Goal: Information Seeking & Learning: Learn about a topic

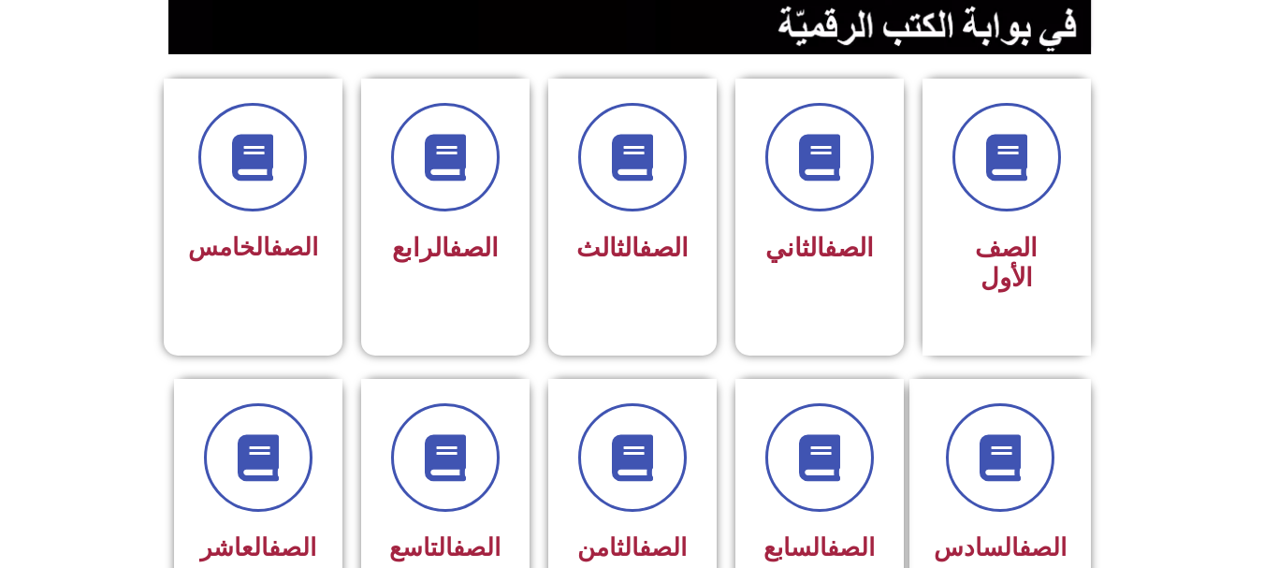
scroll to position [443, 0]
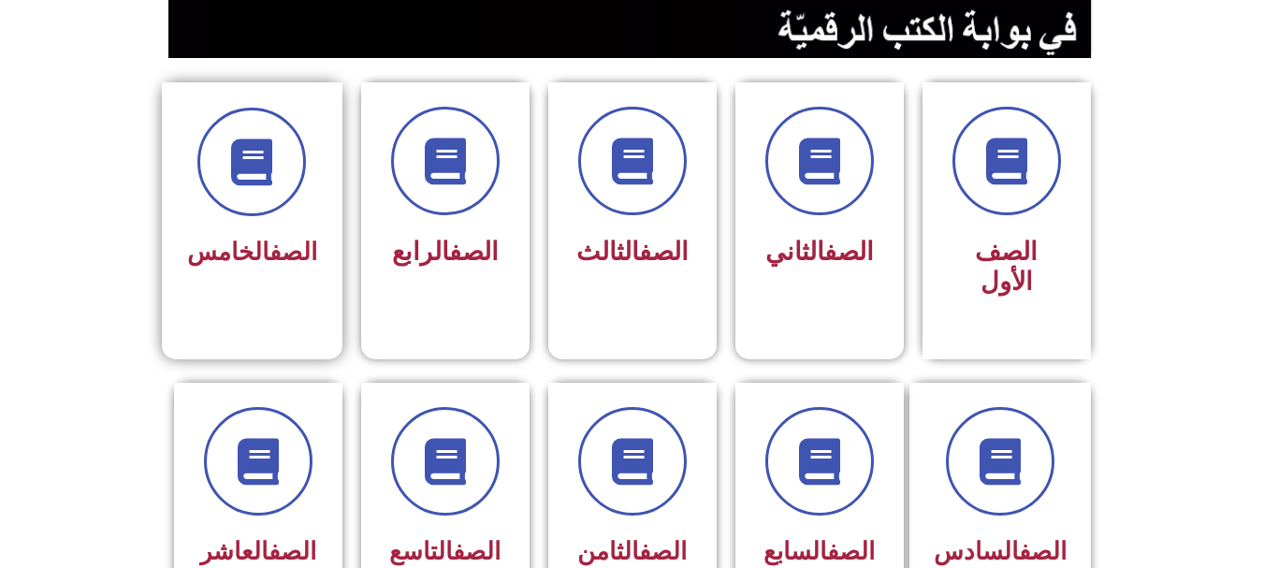
click at [311, 244] on link "الصف" at bounding box center [293, 252] width 48 height 28
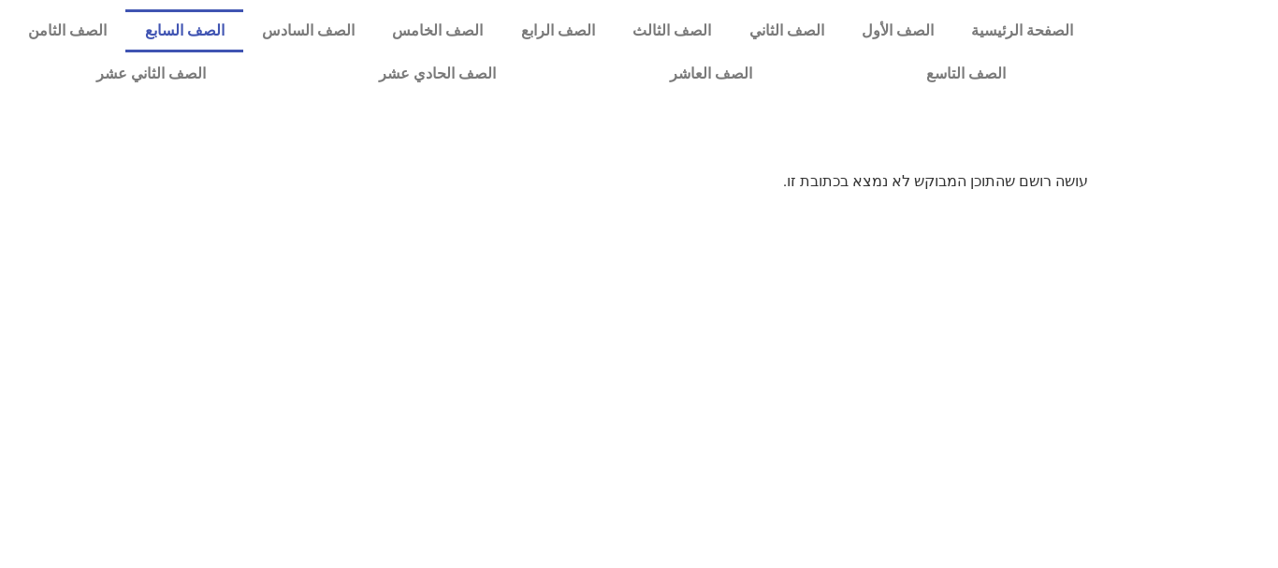
click at [242, 16] on link "الصف السابع" at bounding box center [183, 30] width 117 height 43
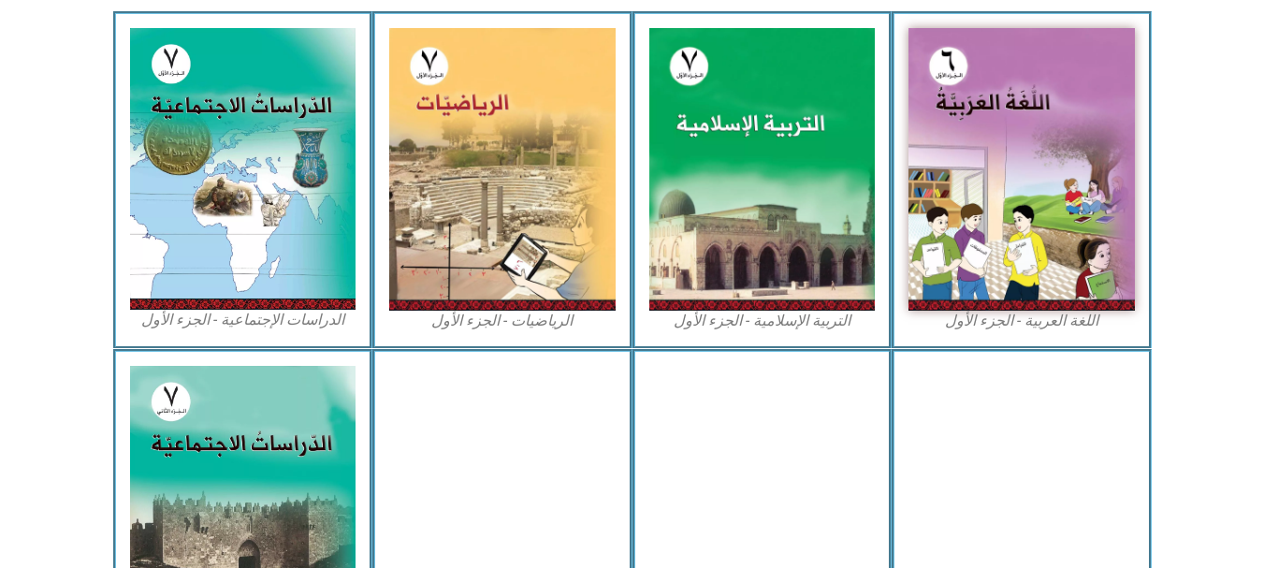
scroll to position [588, 0]
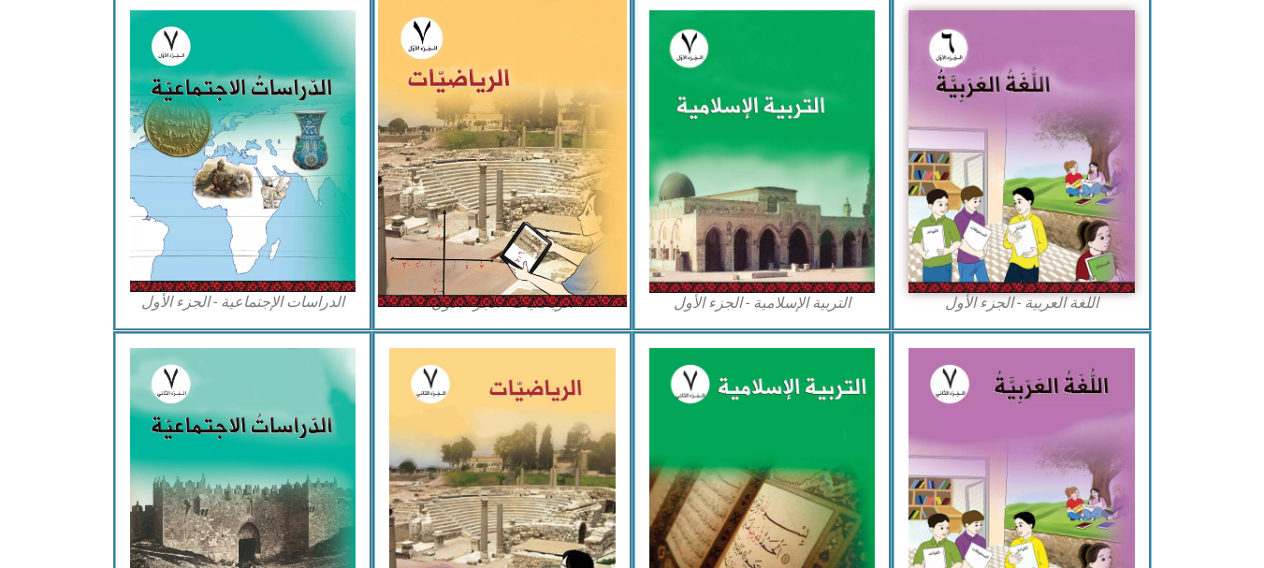
click at [586, 223] on img at bounding box center [502, 151] width 249 height 311
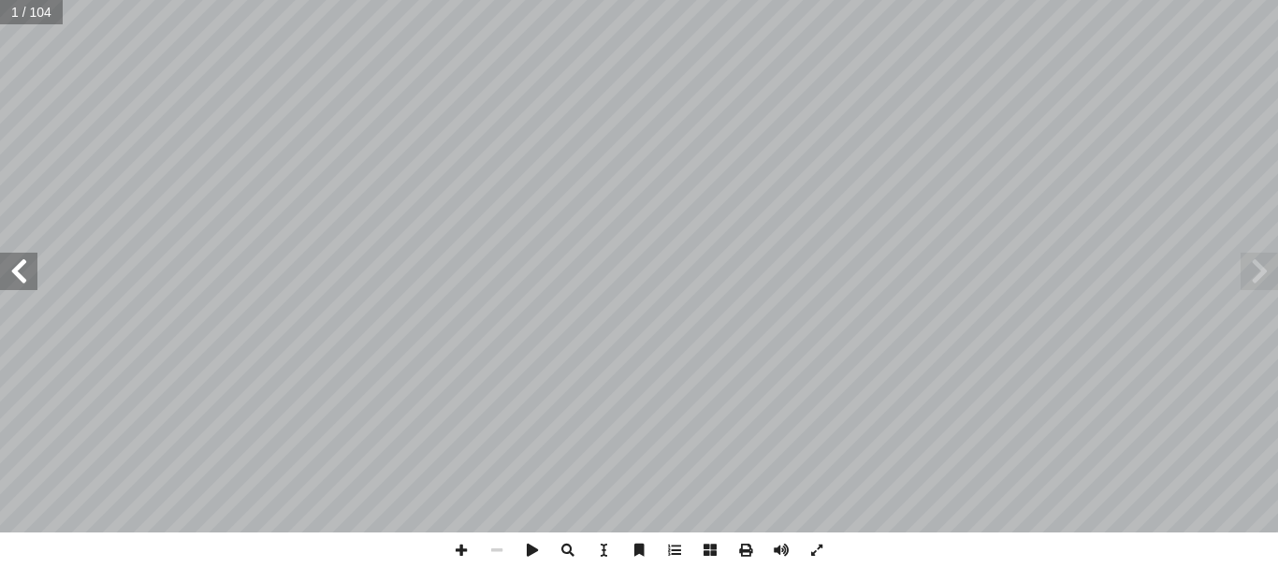
click at [13, 263] on span at bounding box center [18, 271] width 37 height 37
click at [28, 268] on div "4 ِ لجرمق � ِ جبل ُ تفاع ْ ر � ُ غ ُ ) يبل أ � ._________ ِ لبحر � ِ عن مستوى س…" at bounding box center [639, 266] width 1278 height 532
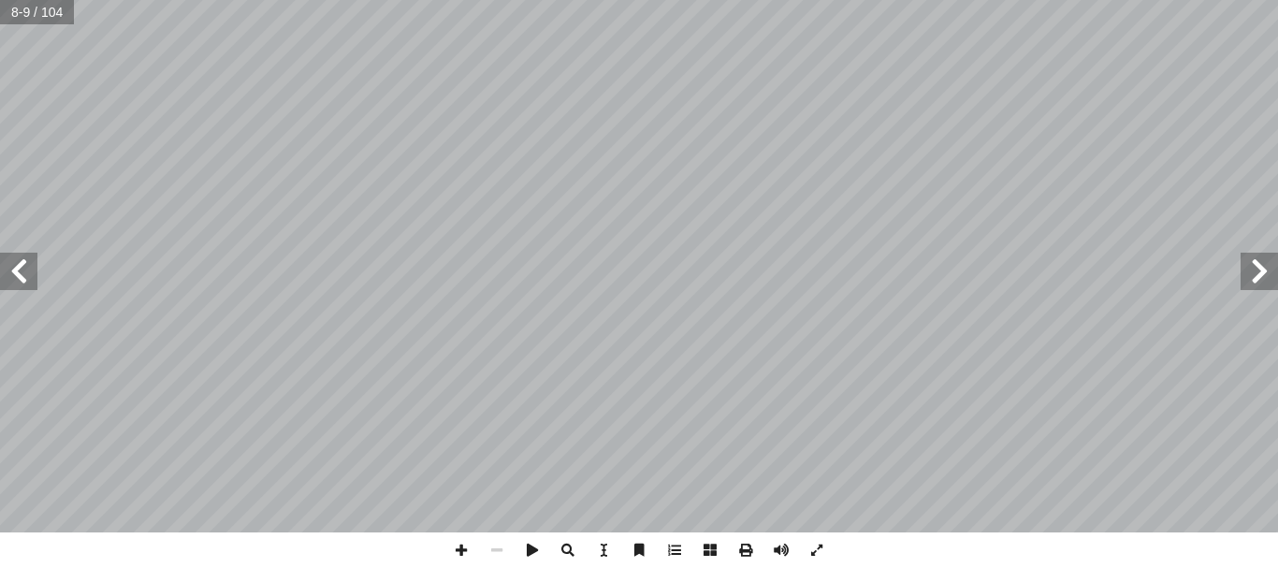
click at [28, 268] on span at bounding box center [18, 271] width 37 height 37
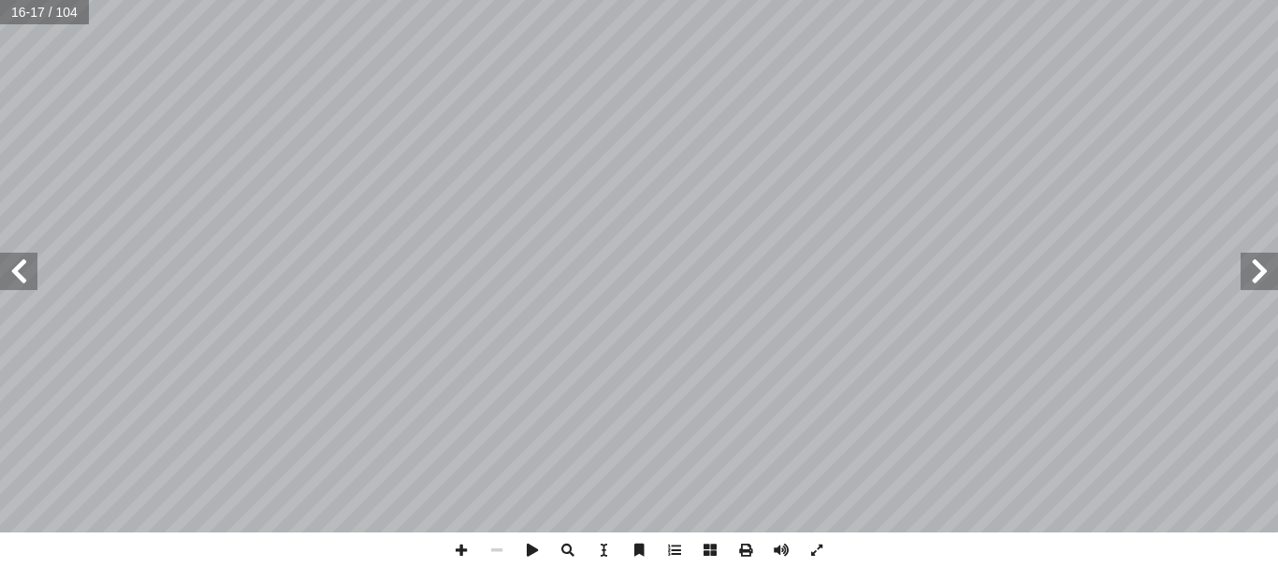
click at [28, 268] on span at bounding box center [18, 271] width 37 height 37
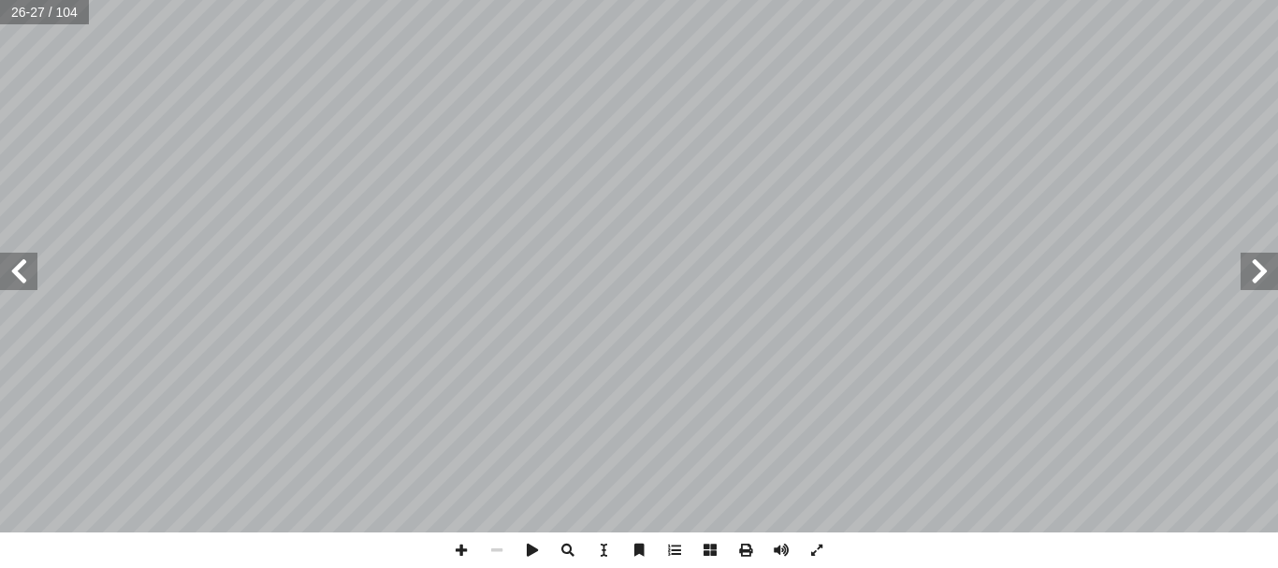
click at [1277, 273] on span at bounding box center [1259, 271] width 37 height 37
click at [454, 550] on span at bounding box center [461, 550] width 36 height 36
click at [456, 533] on span at bounding box center [461, 550] width 36 height 36
click at [456, 548] on span at bounding box center [461, 550] width 36 height 36
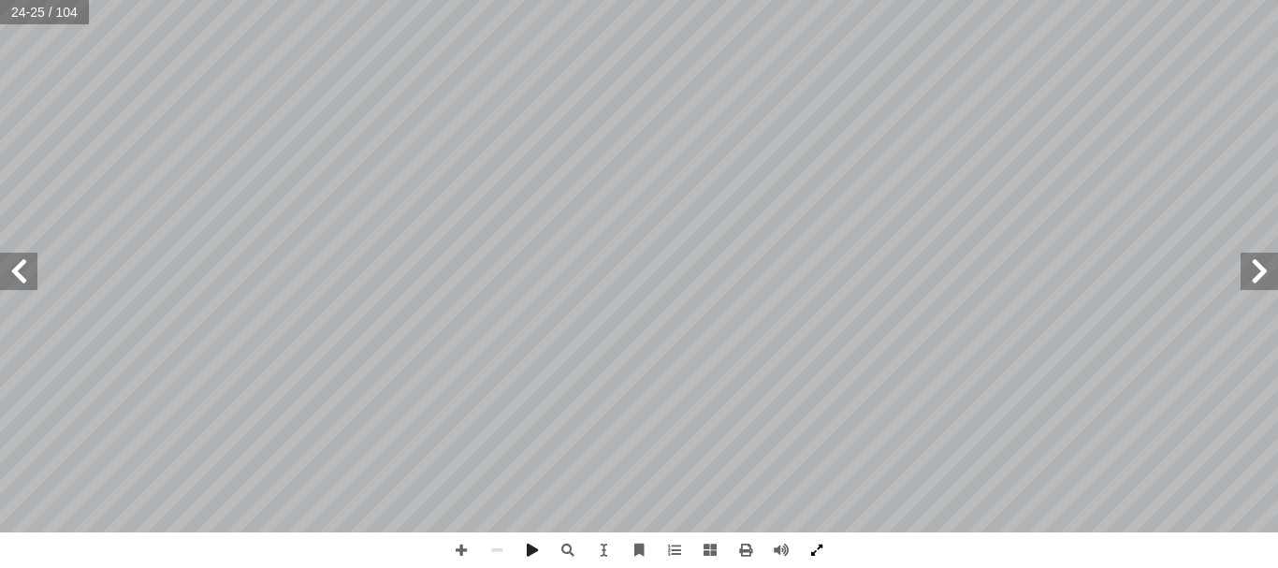
click at [805, 543] on span at bounding box center [817, 550] width 36 height 36
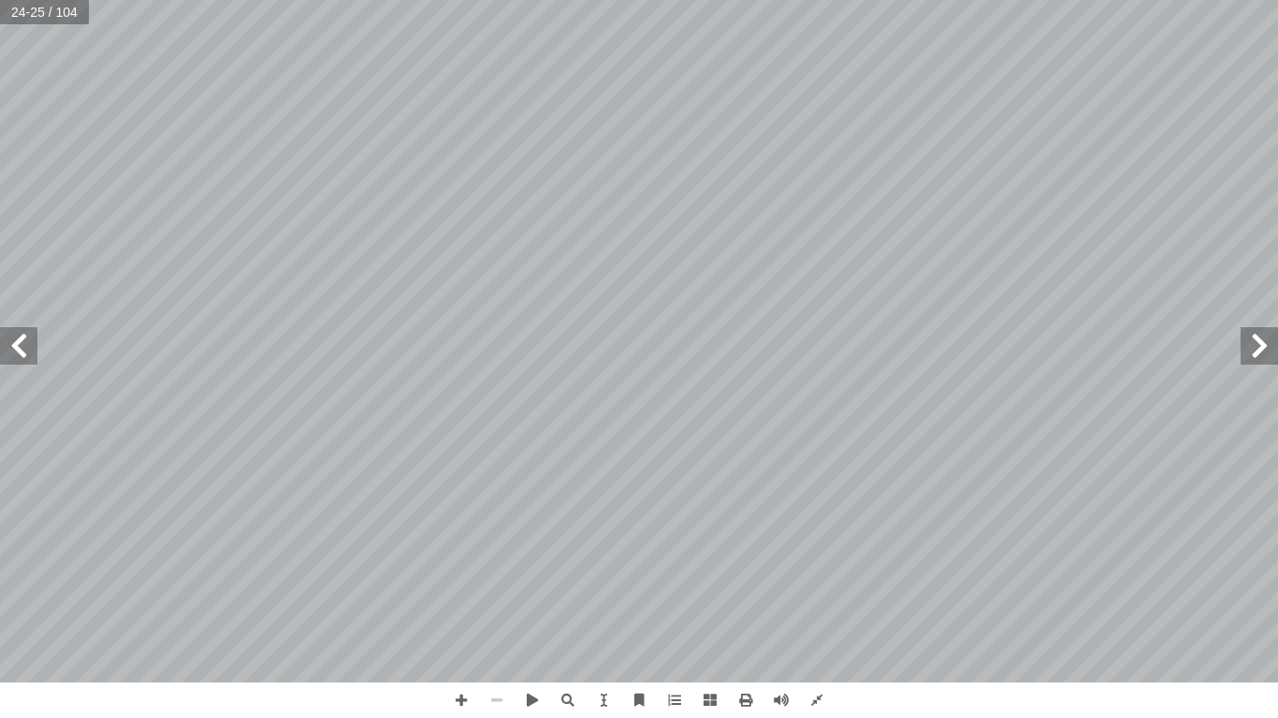
click at [487, 567] on span at bounding box center [497, 701] width 36 height 36
click at [466, 567] on span at bounding box center [461, 701] width 36 height 36
click at [495, 567] on span at bounding box center [497, 701] width 36 height 36
click at [460, 567] on span at bounding box center [461, 701] width 36 height 36
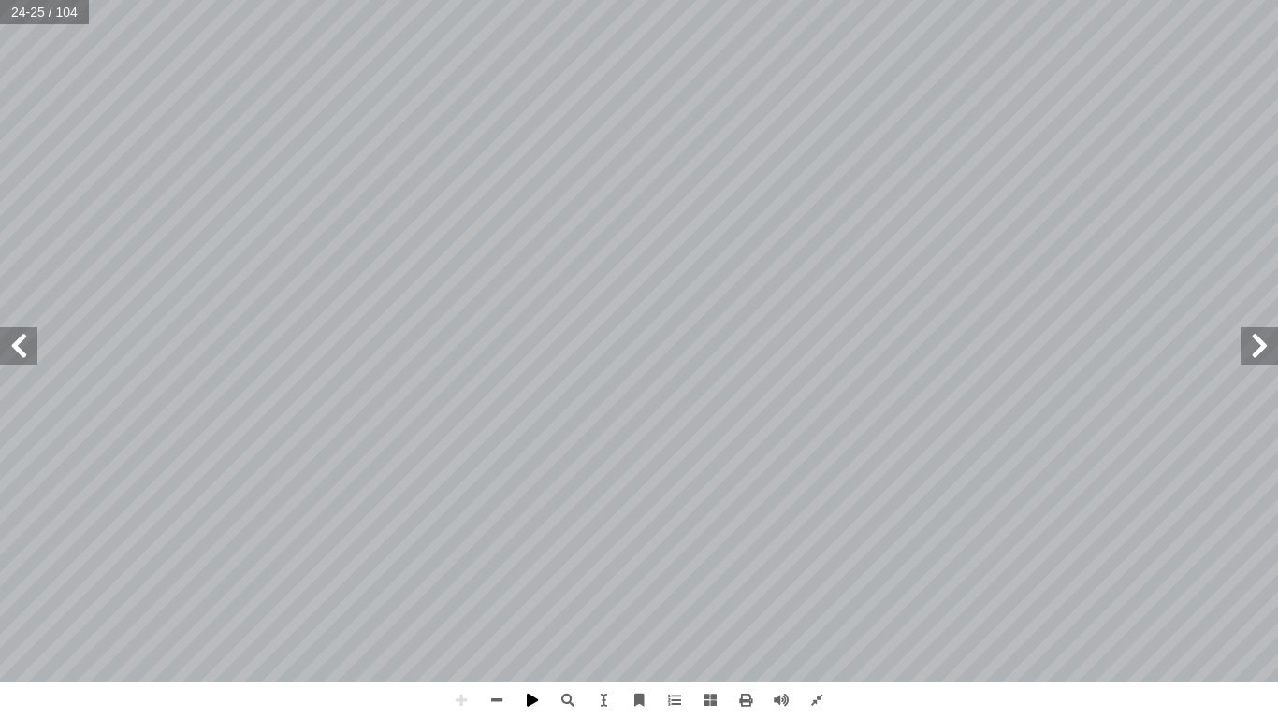
drag, startPoint x: 460, startPoint y: 699, endPoint x: 535, endPoint y: 718, distance: 77.1
click at [535, 567] on div at bounding box center [638, 701] width 391 height 36
click at [801, 567] on span at bounding box center [817, 701] width 36 height 36
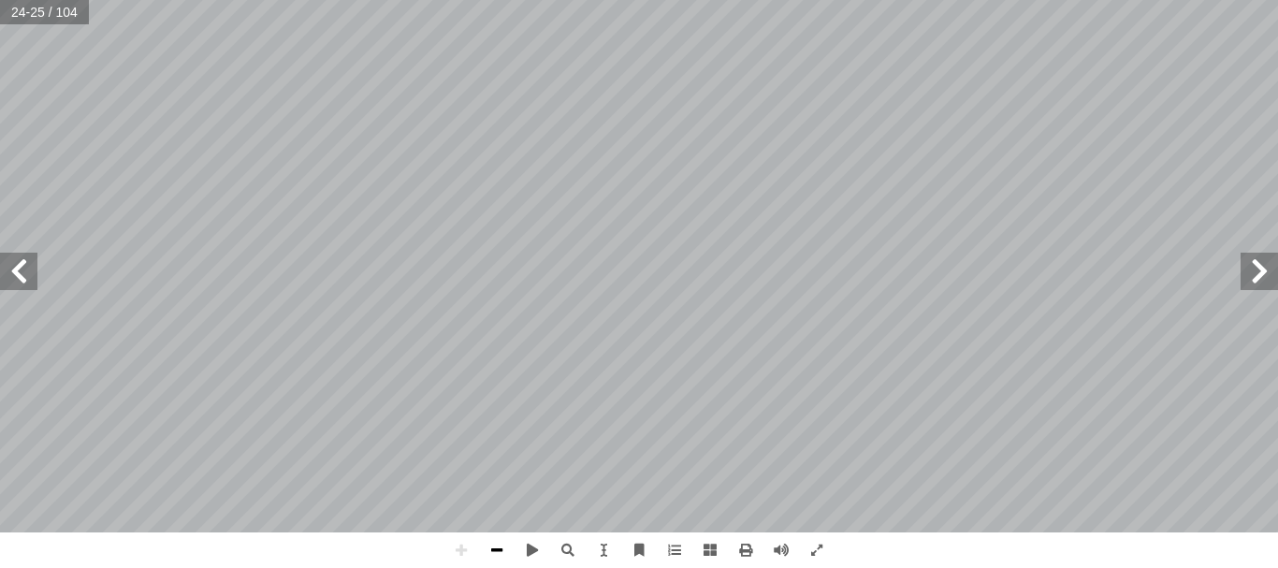
click at [494, 551] on span at bounding box center [497, 550] width 36 height 36
click at [463, 552] on span at bounding box center [461, 550] width 36 height 36
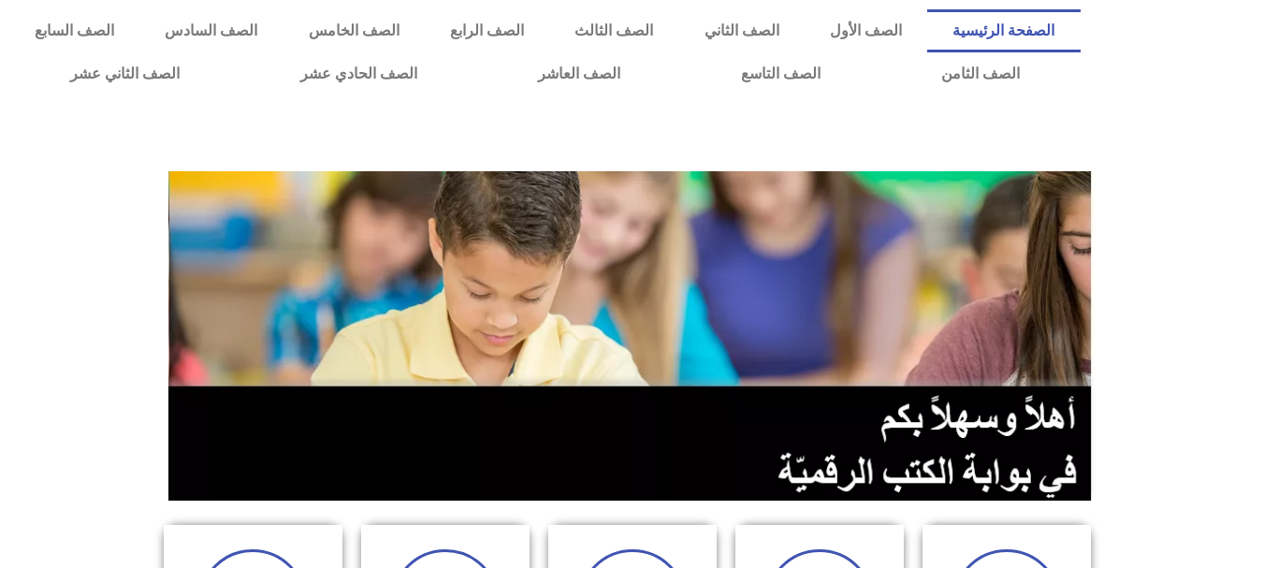
scroll to position [497, 0]
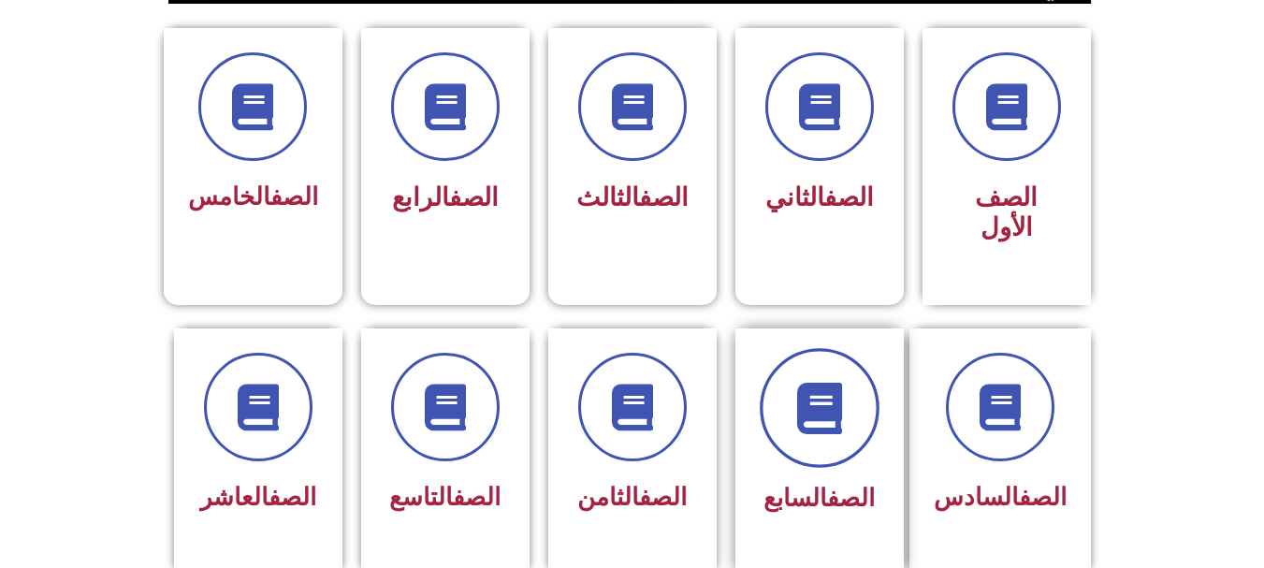
click at [797, 399] on icon at bounding box center [818, 407] width 51 height 51
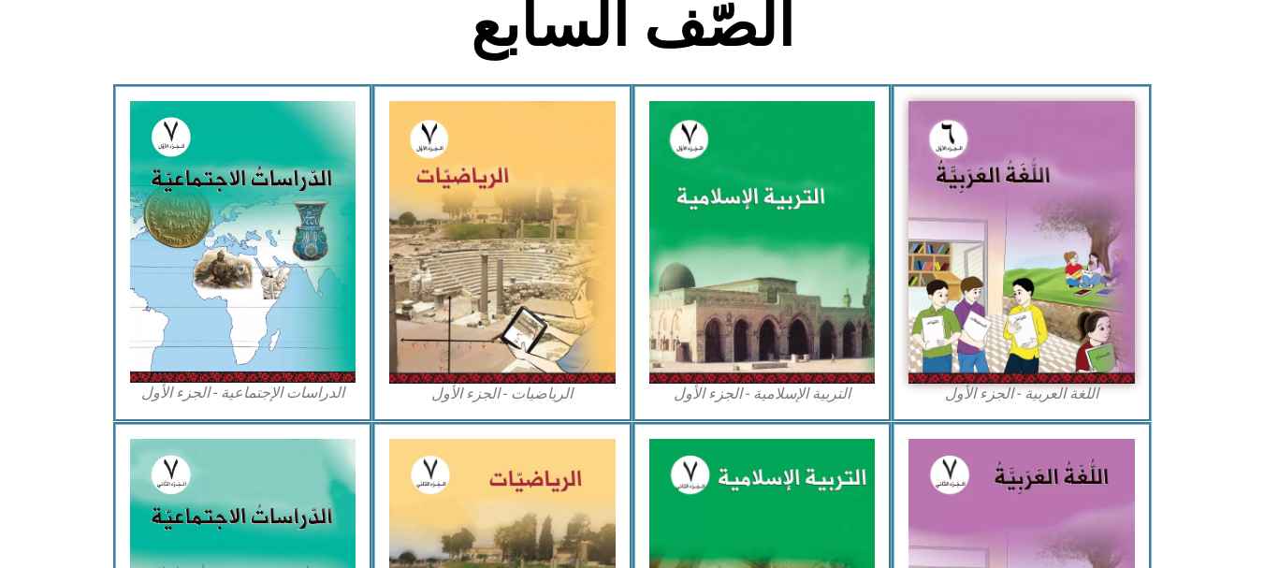
scroll to position [994, 0]
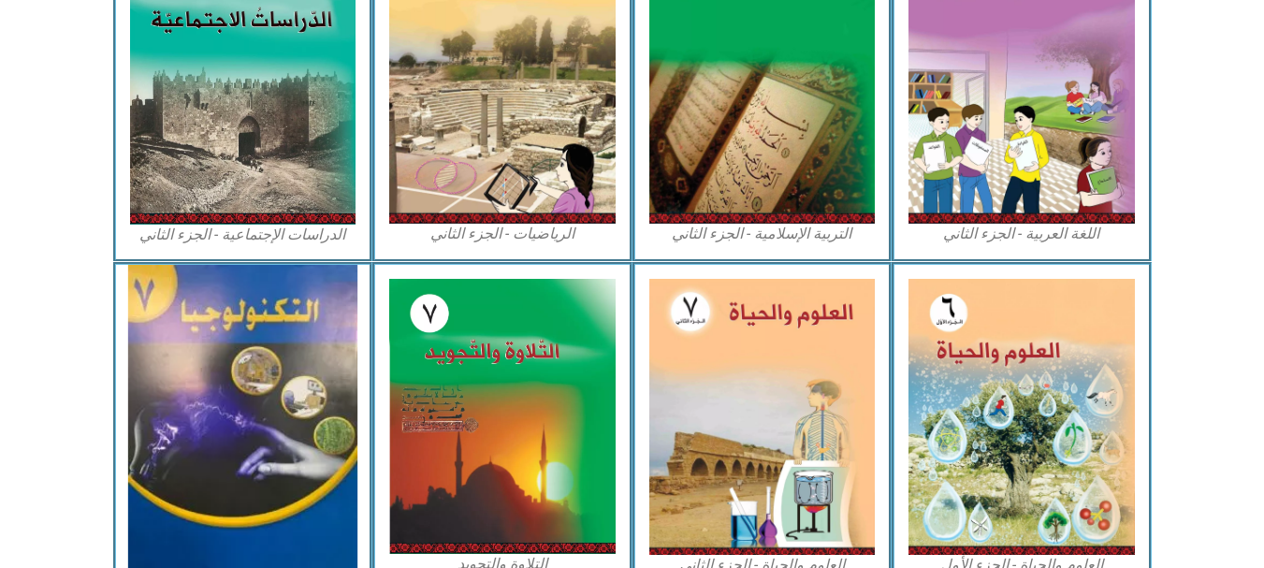
click at [214, 441] on img at bounding box center [242, 419] width 229 height 309
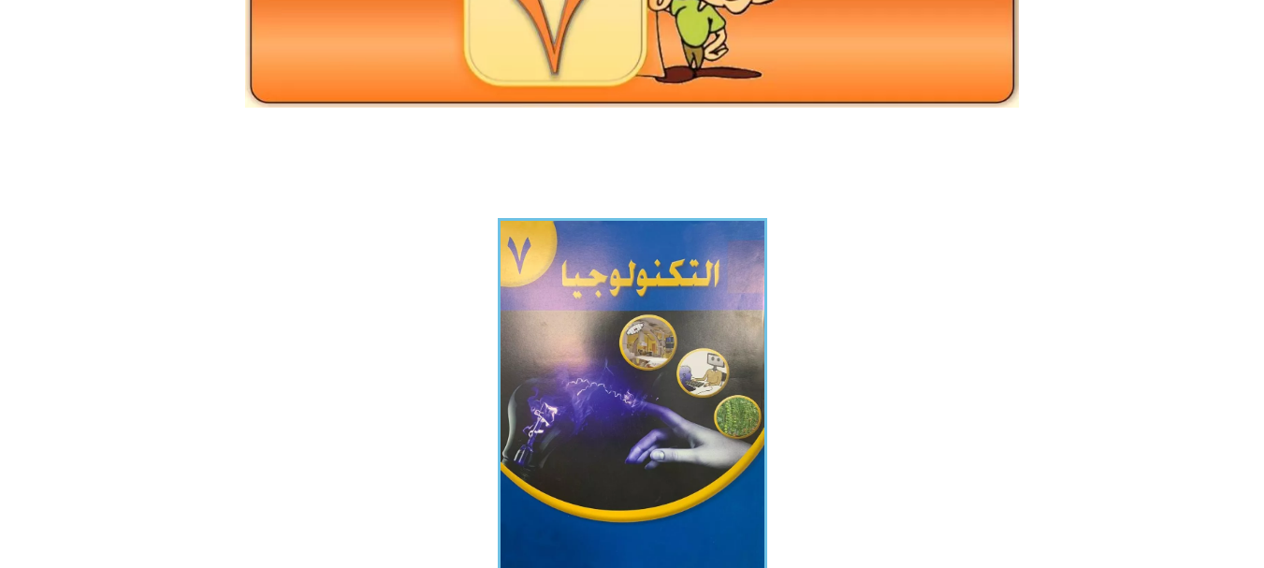
scroll to position [378, 0]
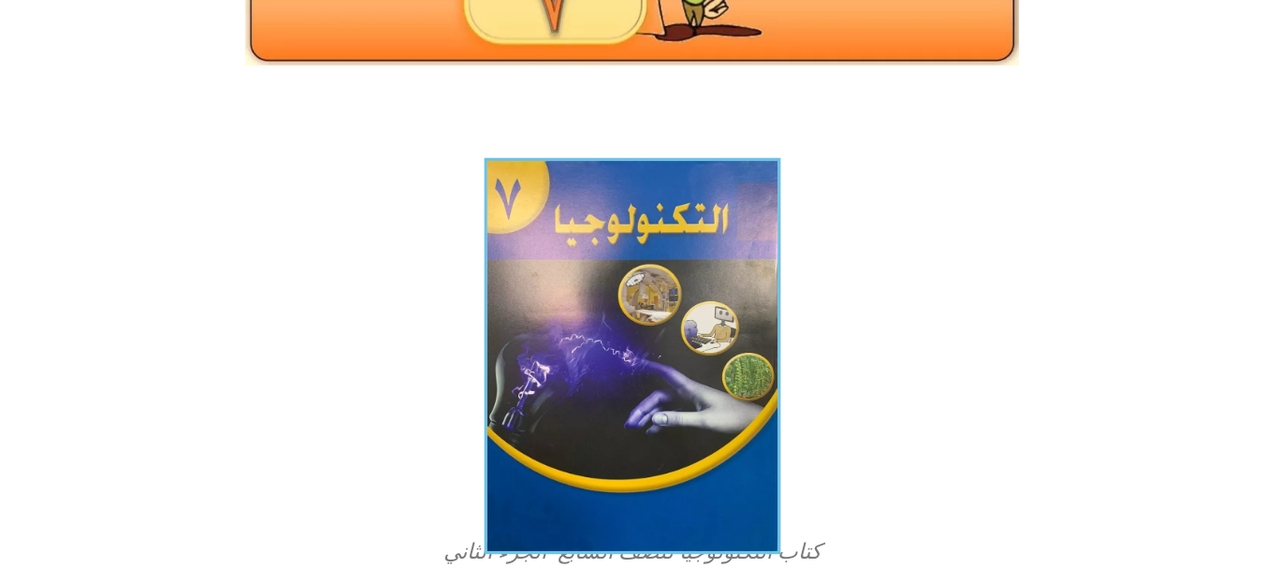
click at [656, 363] on img at bounding box center [632, 356] width 297 height 397
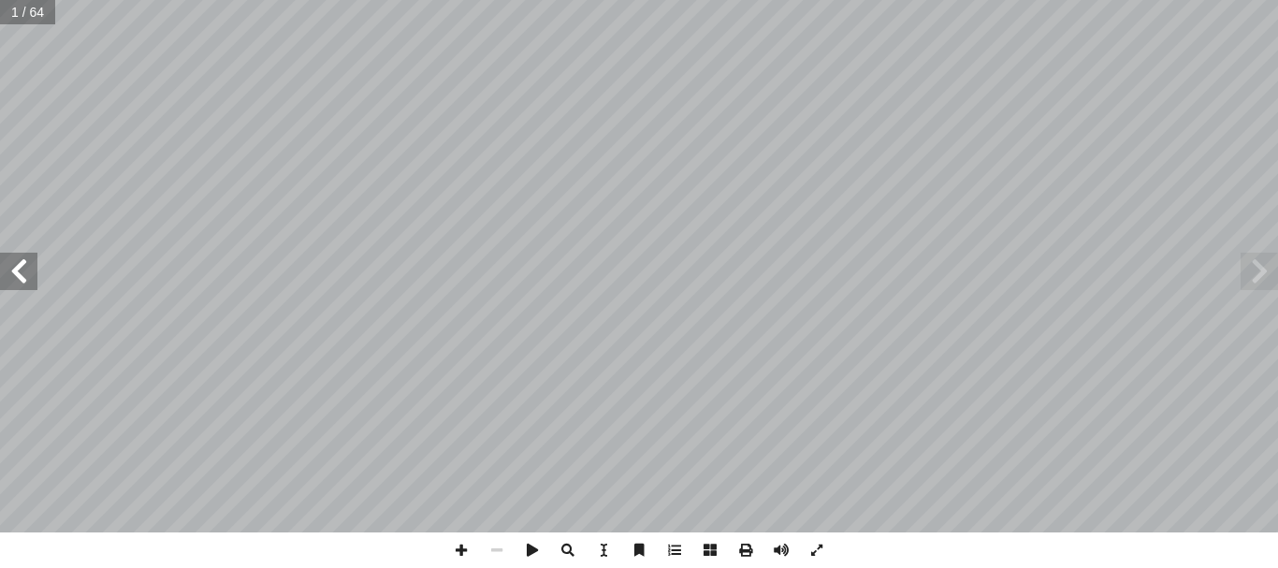
click at [19, 274] on span at bounding box center [18, 271] width 37 height 37
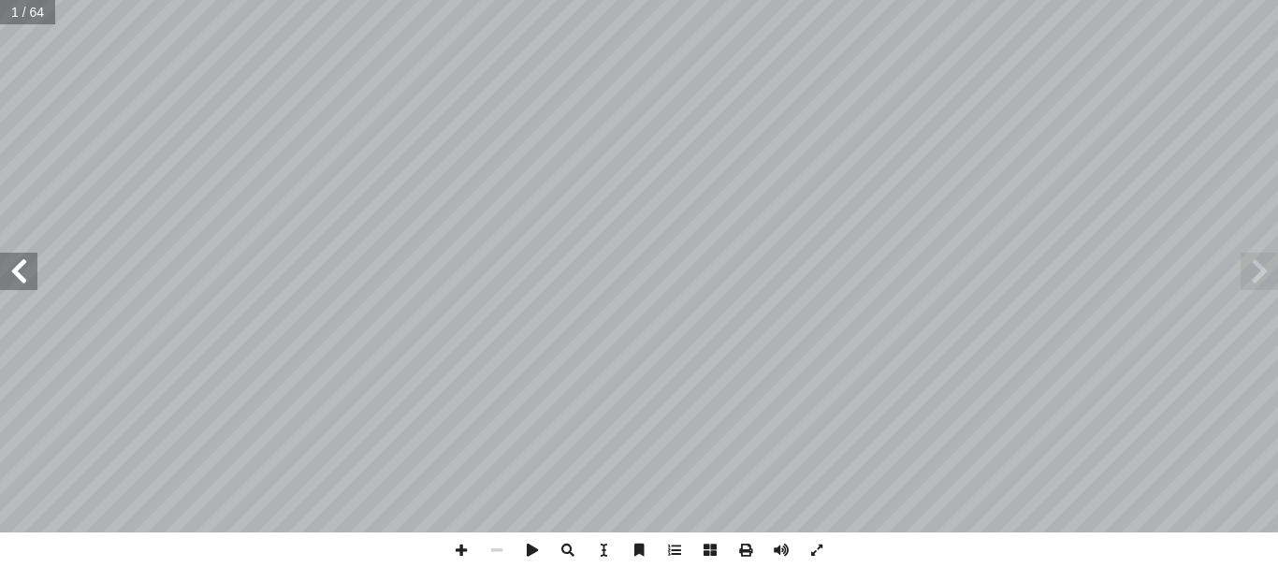
click at [19, 274] on span at bounding box center [18, 271] width 37 height 37
click at [451, 548] on span at bounding box center [461, 550] width 36 height 36
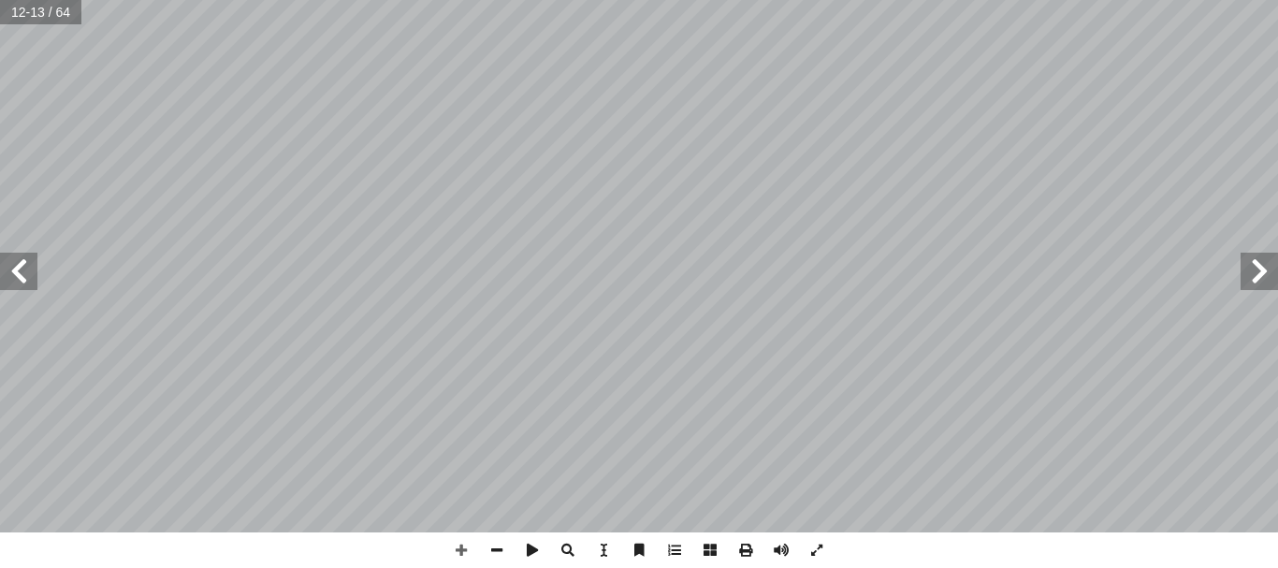
click at [30, 275] on span at bounding box center [18, 271] width 37 height 37
